Goal: Transaction & Acquisition: Purchase product/service

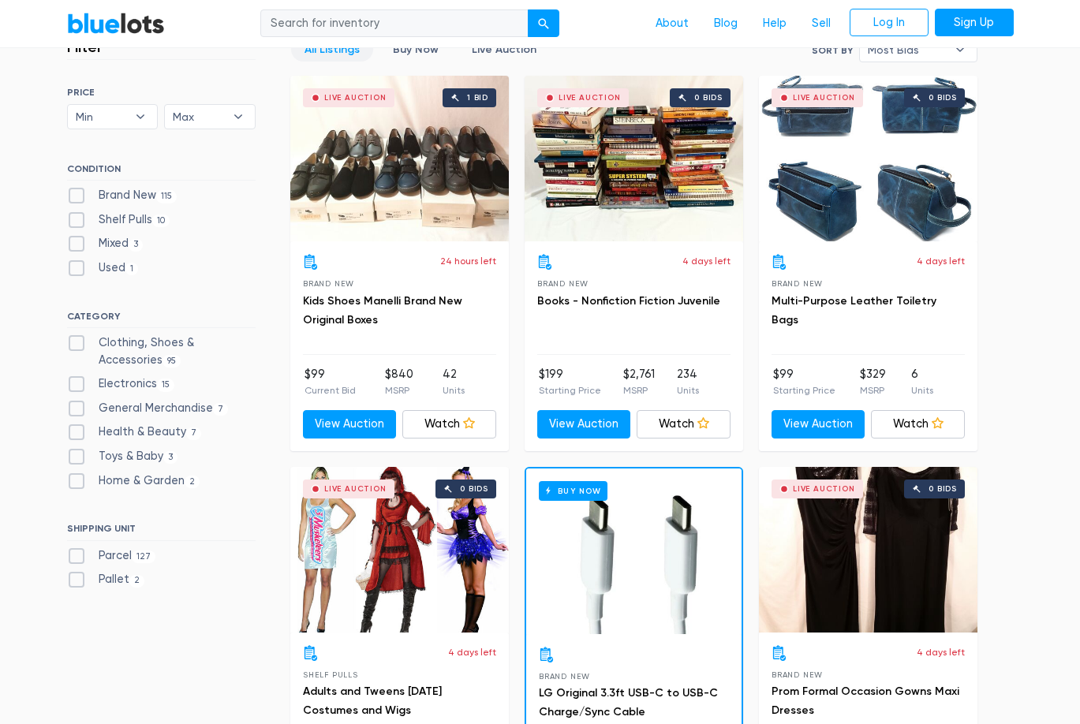
scroll to position [546, 0]
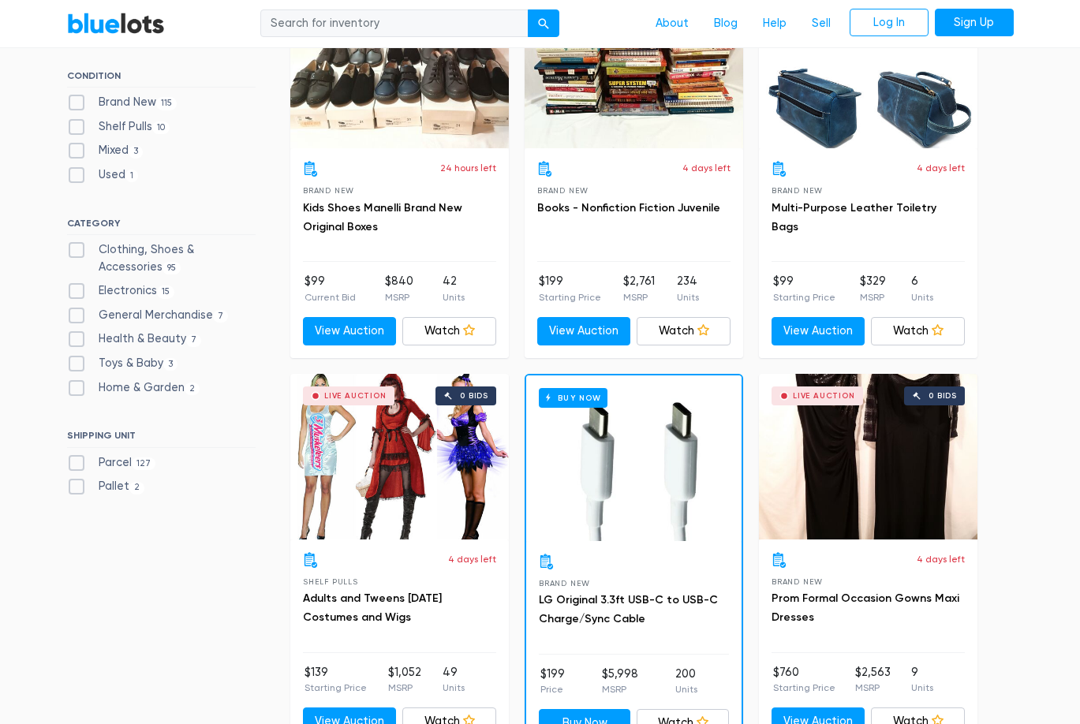
click at [142, 252] on label "Clothing, Shoes & Accessories 95" at bounding box center [161, 258] width 189 height 34
click at [77, 252] on Accessories"] "Clothing, Shoes & Accessories 95" at bounding box center [72, 246] width 10 height 10
checkbox Accessories"] "true"
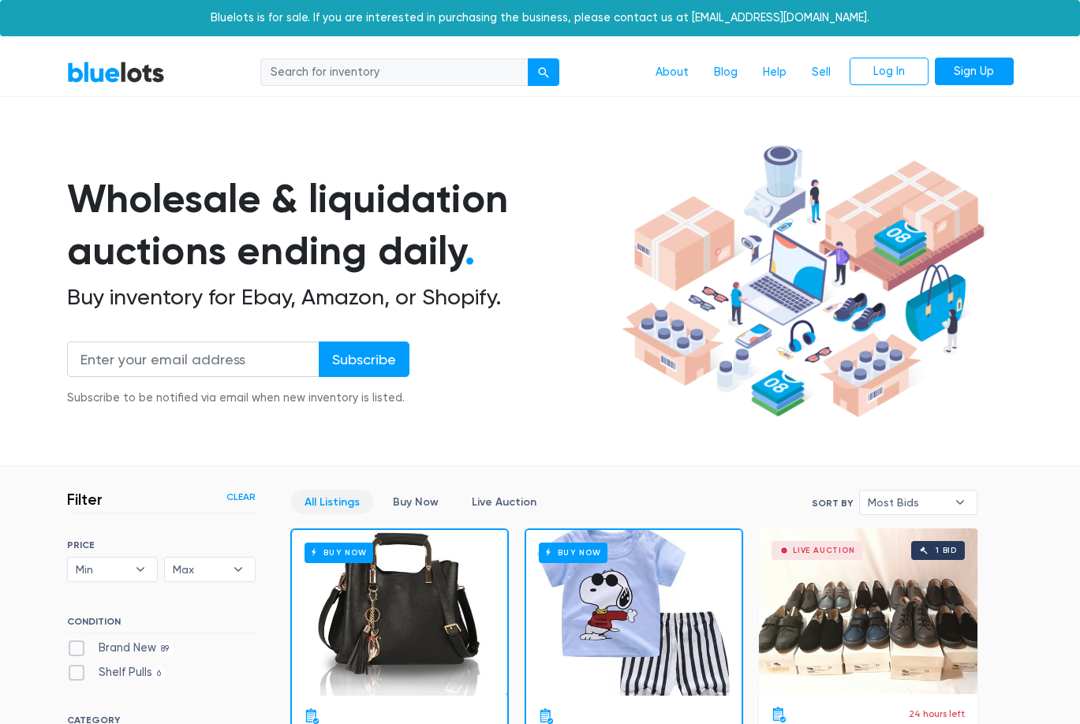
scroll to position [424, 0]
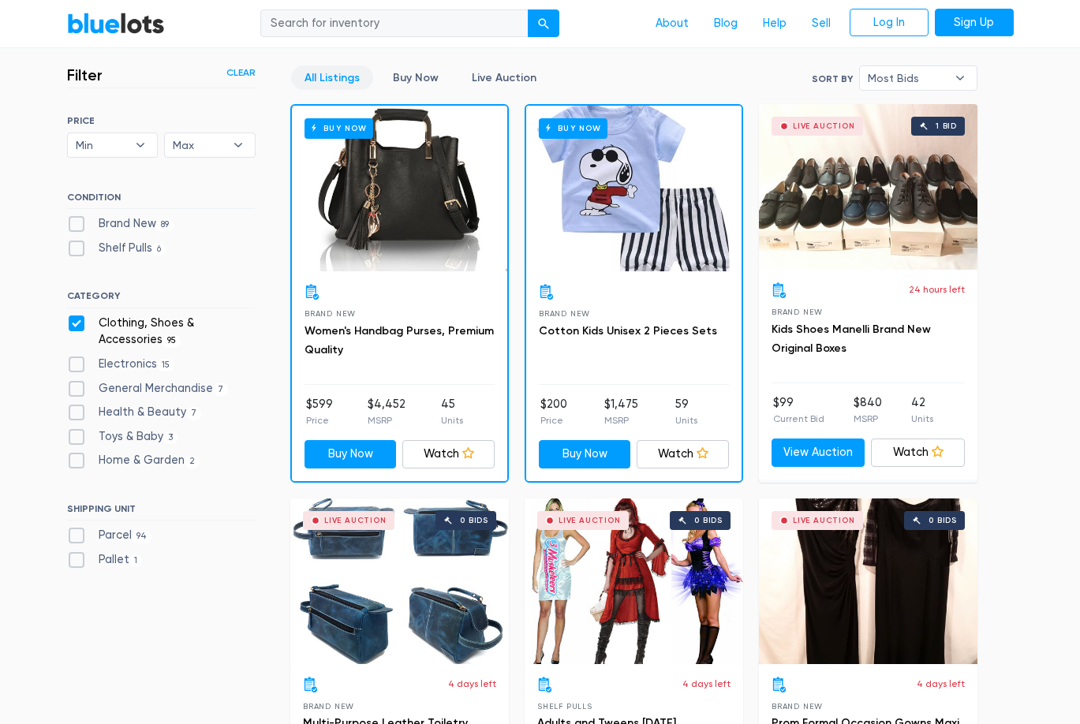
click at [407, 230] on div "Buy Now" at bounding box center [399, 189] width 215 height 166
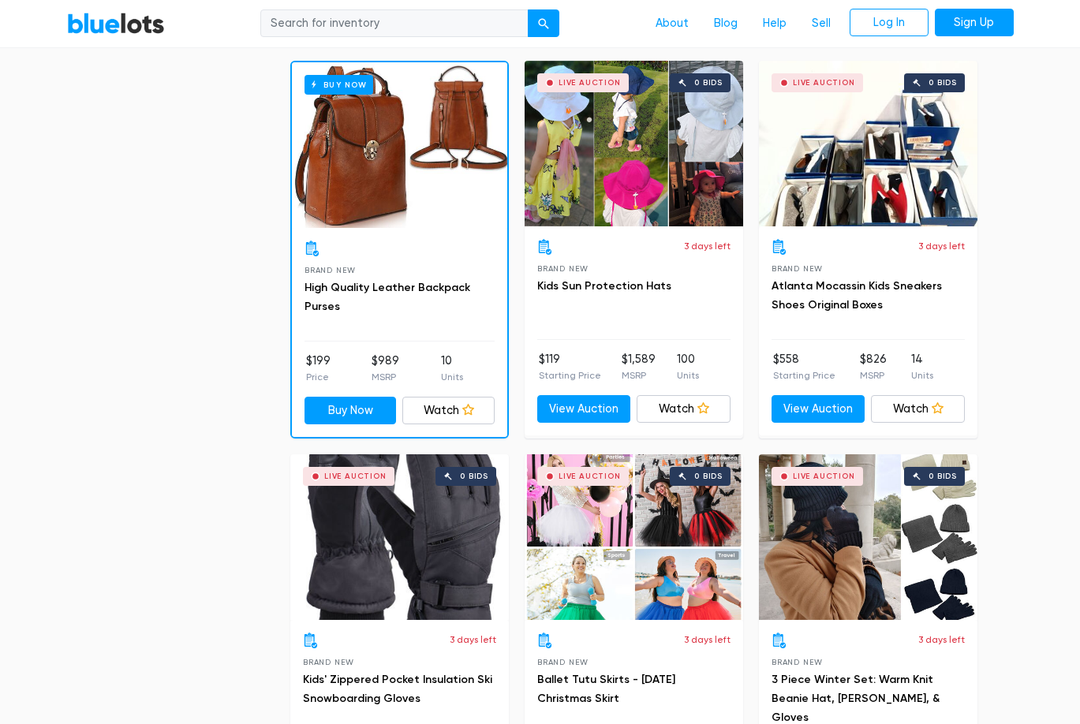
scroll to position [2068, 0]
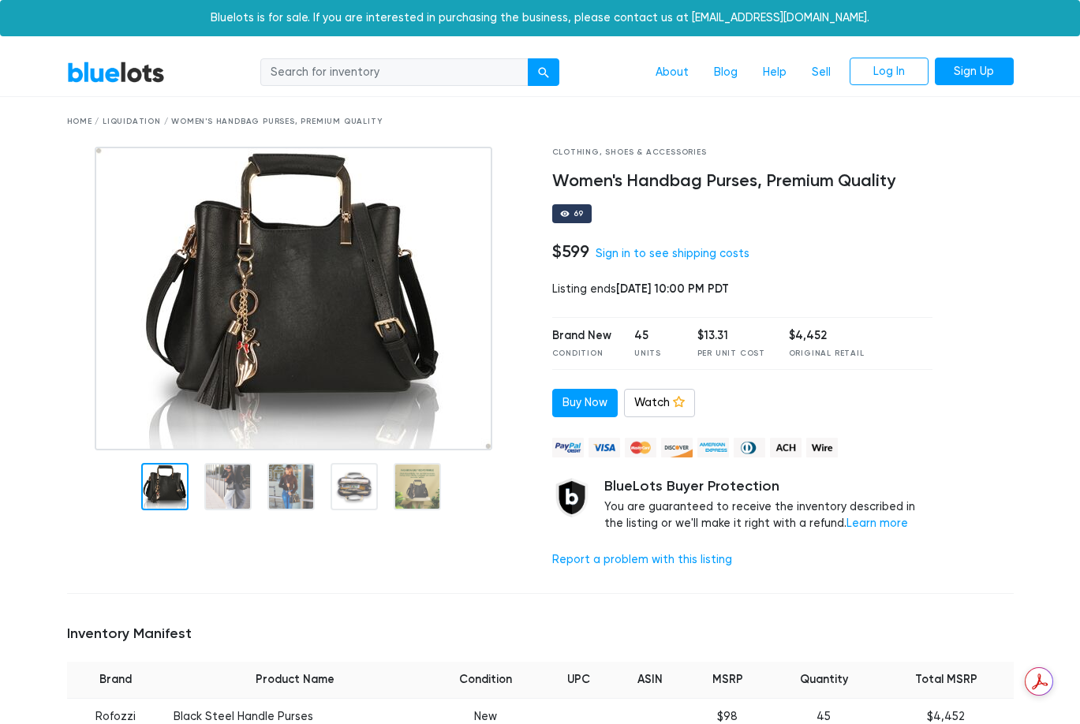
scroll to position [6, 0]
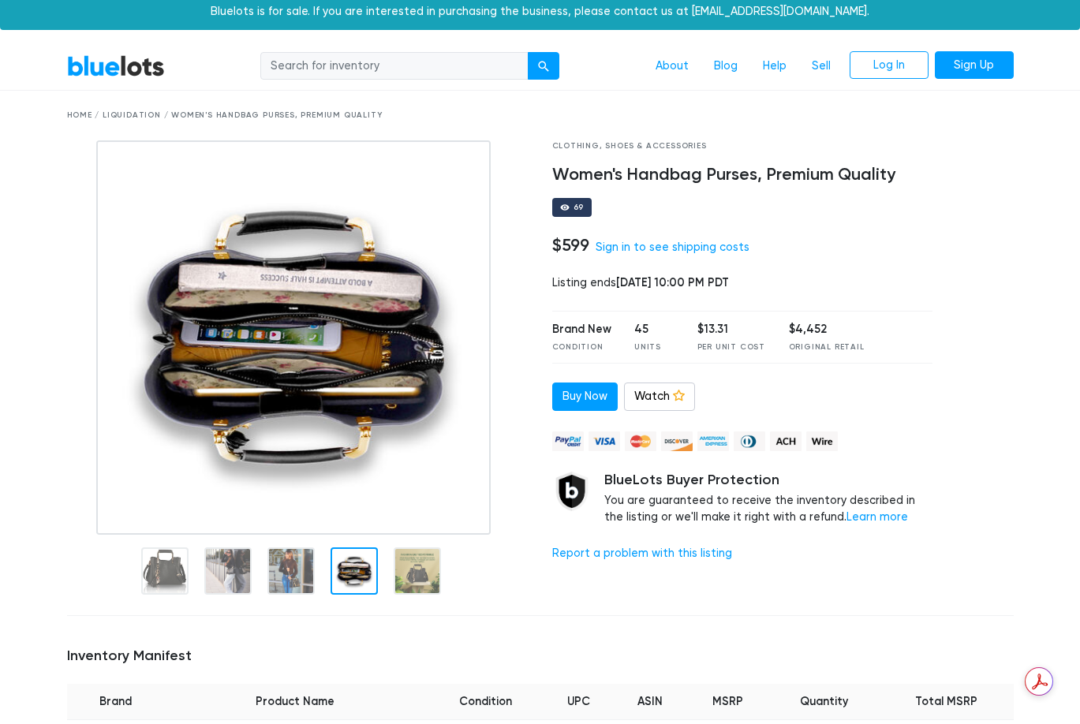
click at [349, 573] on div at bounding box center [354, 570] width 47 height 47
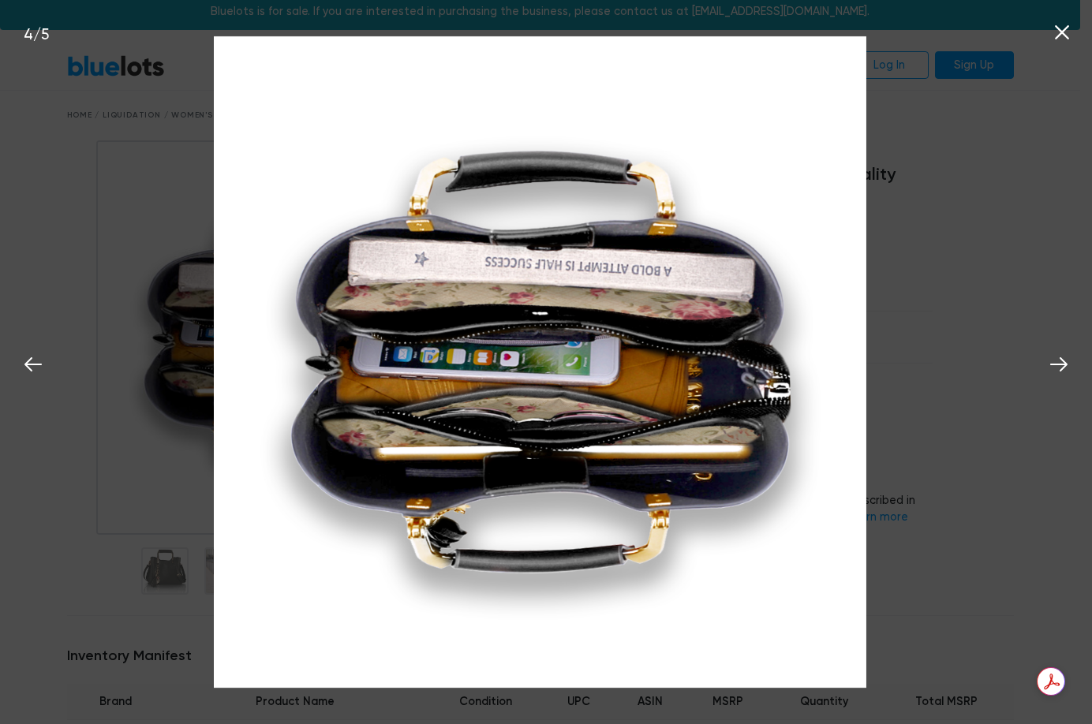
click at [1055, 36] on icon at bounding box center [1062, 33] width 24 height 24
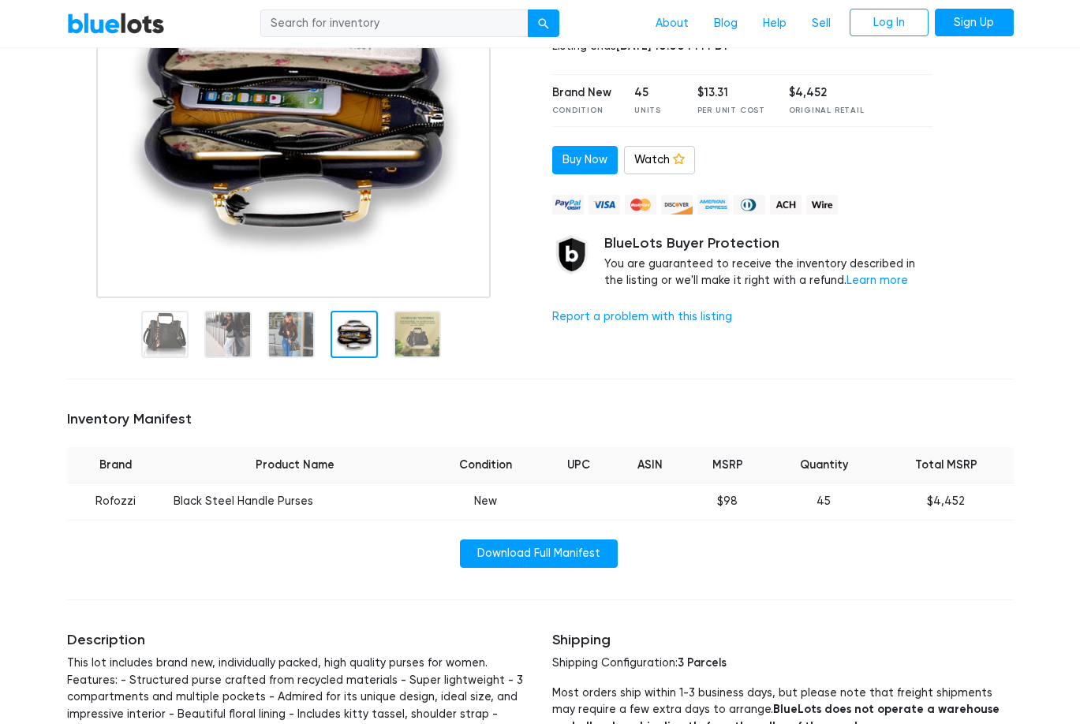
scroll to position [341, 0]
